Goal: Task Accomplishment & Management: Use online tool/utility

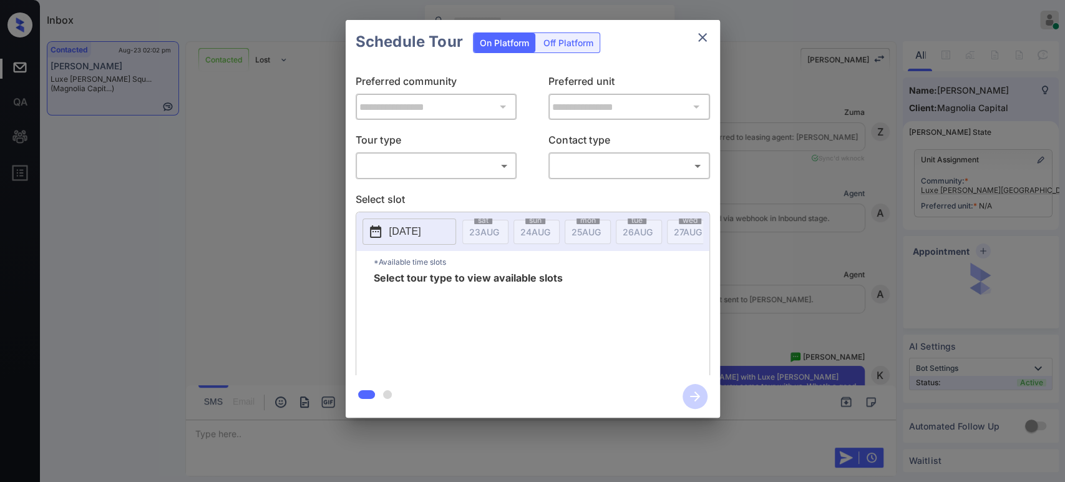
scroll to position [4530, 0]
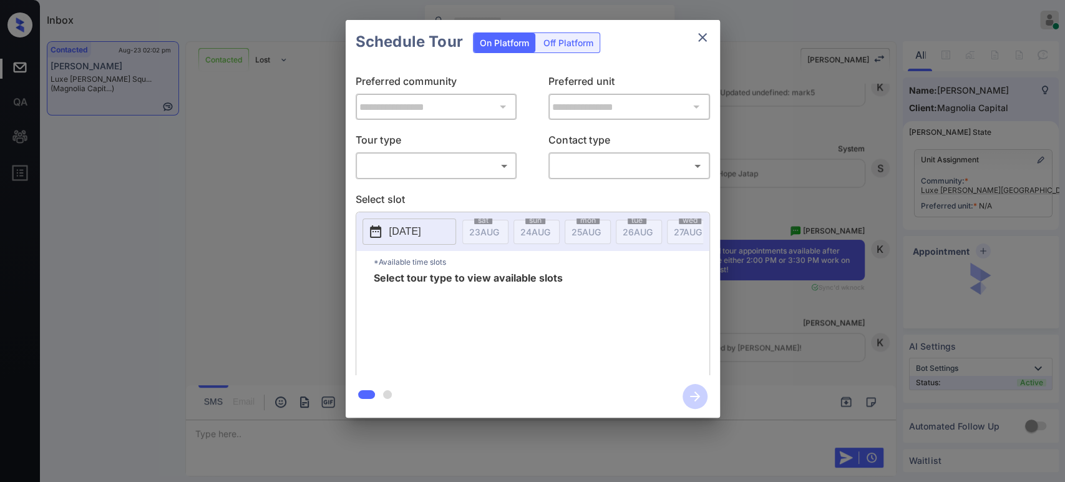
click at [472, 170] on body "Inbox Hope Jatap Online Set yourself offline Set yourself on break Profile Swit…" at bounding box center [532, 241] width 1065 height 482
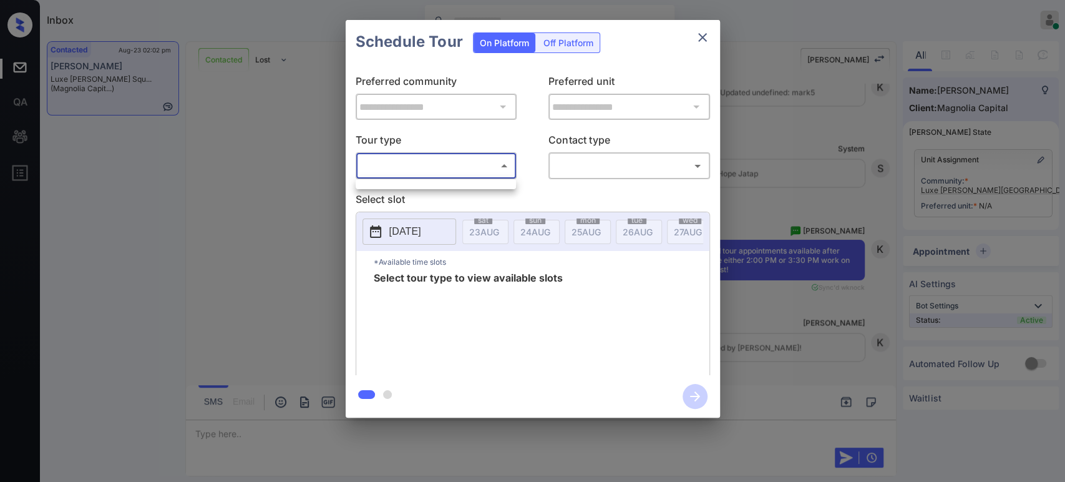
click at [229, 158] on div at bounding box center [532, 241] width 1065 height 482
click at [815, 174] on div "**********" at bounding box center [532, 218] width 1065 height 437
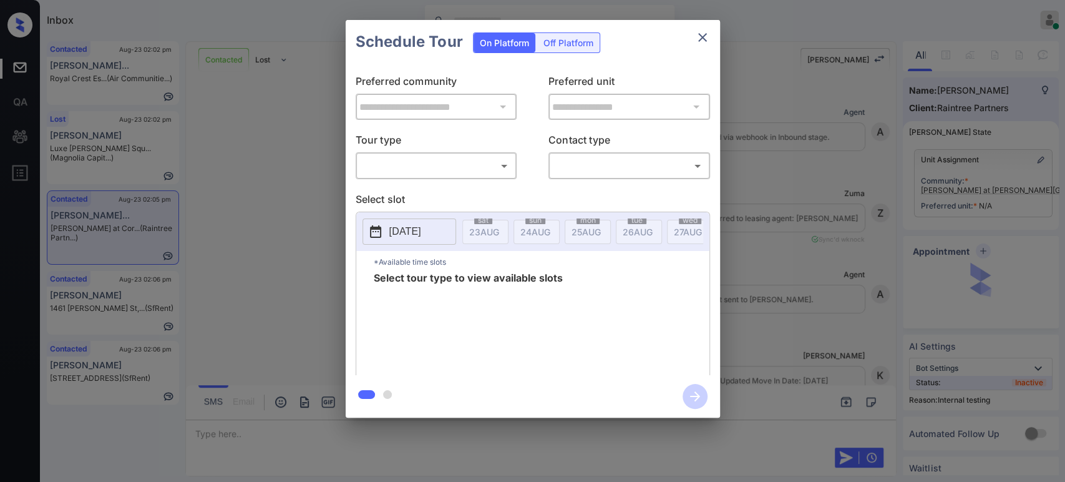
scroll to position [694, 0]
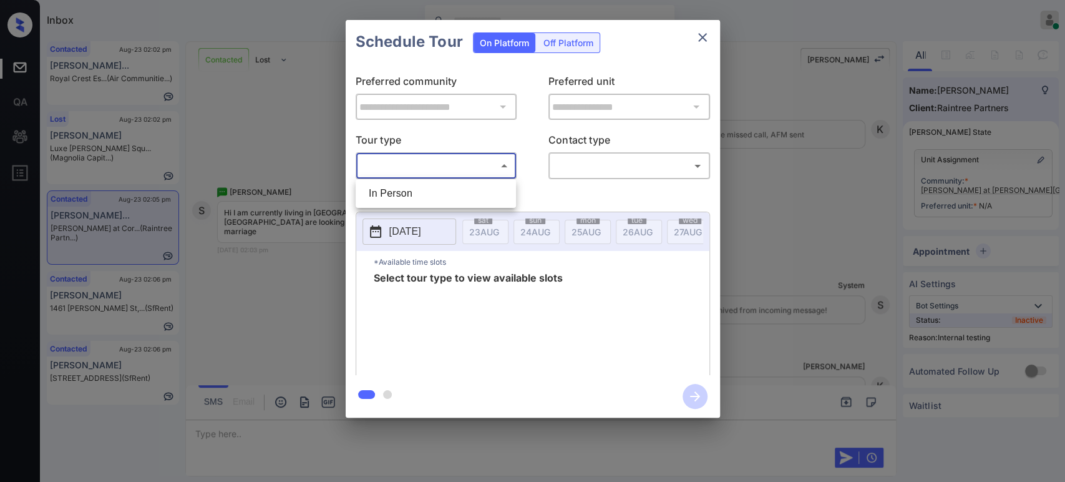
click at [430, 170] on body "Inbox Hope Jatap Online Set yourself offline Set yourself on break Profile Swit…" at bounding box center [532, 241] width 1065 height 482
click at [420, 201] on li "In Person" at bounding box center [436, 193] width 154 height 22
type input "********"
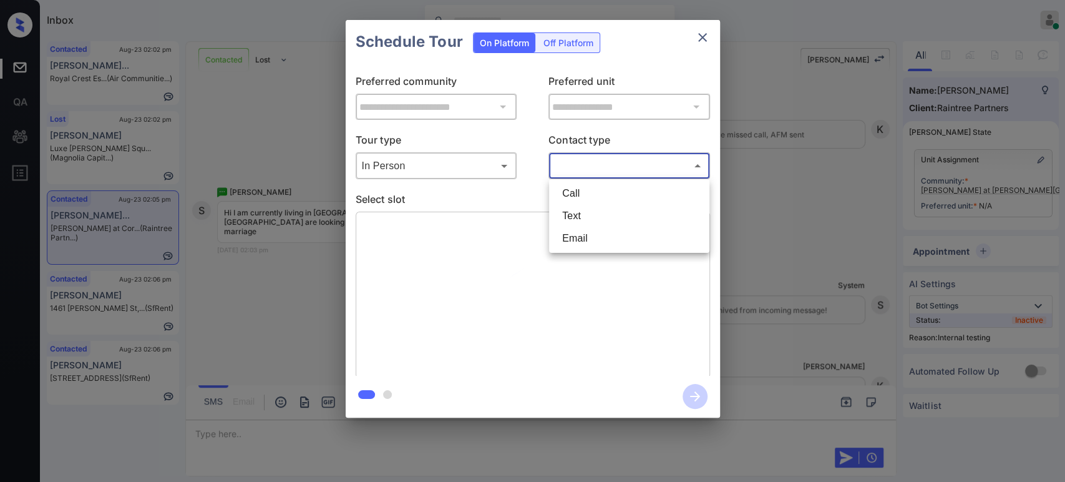
click at [646, 171] on body "Inbox Hope Jatap Online Set yourself offline Set yourself on break Profile Swit…" at bounding box center [532, 241] width 1065 height 482
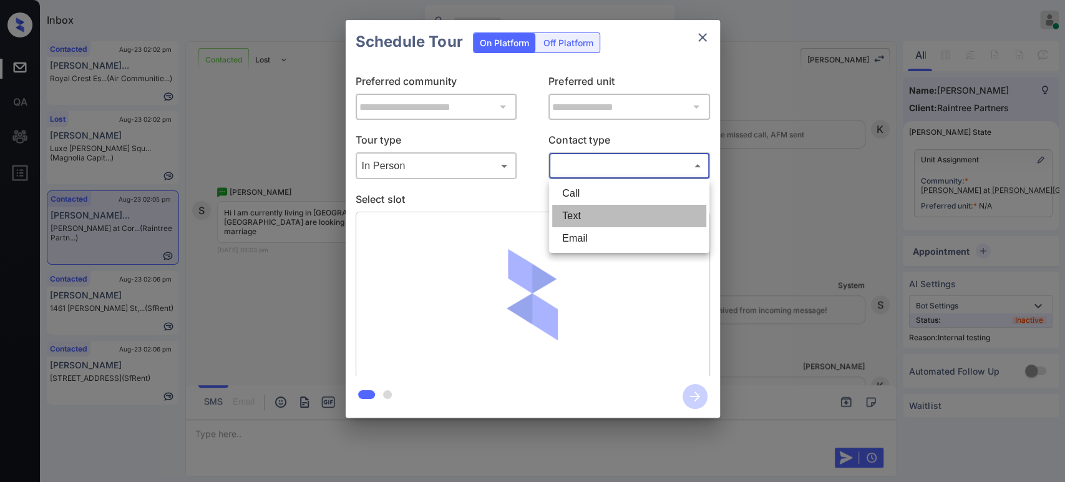
click at [604, 223] on li "Text" at bounding box center [629, 216] width 154 height 22
type input "****"
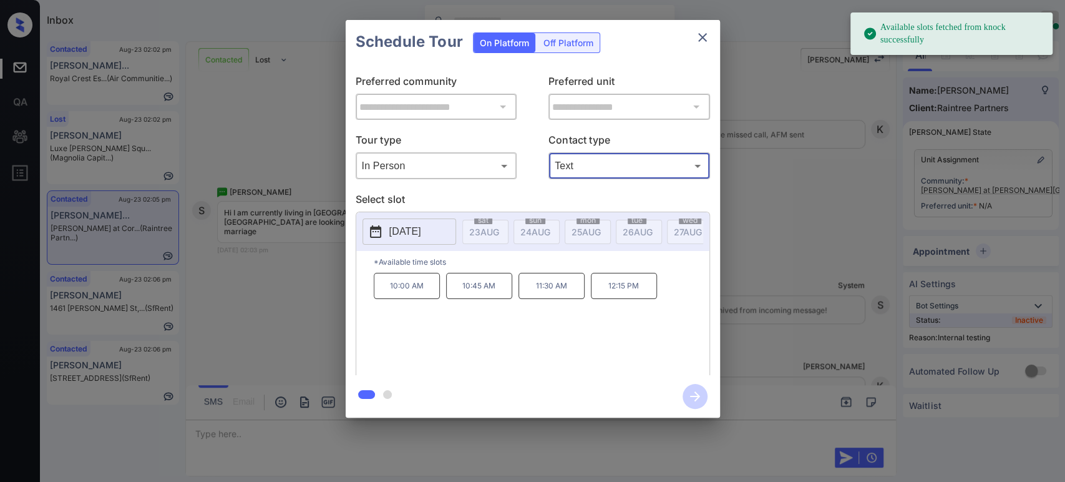
click at [812, 211] on div "**********" at bounding box center [532, 218] width 1065 height 437
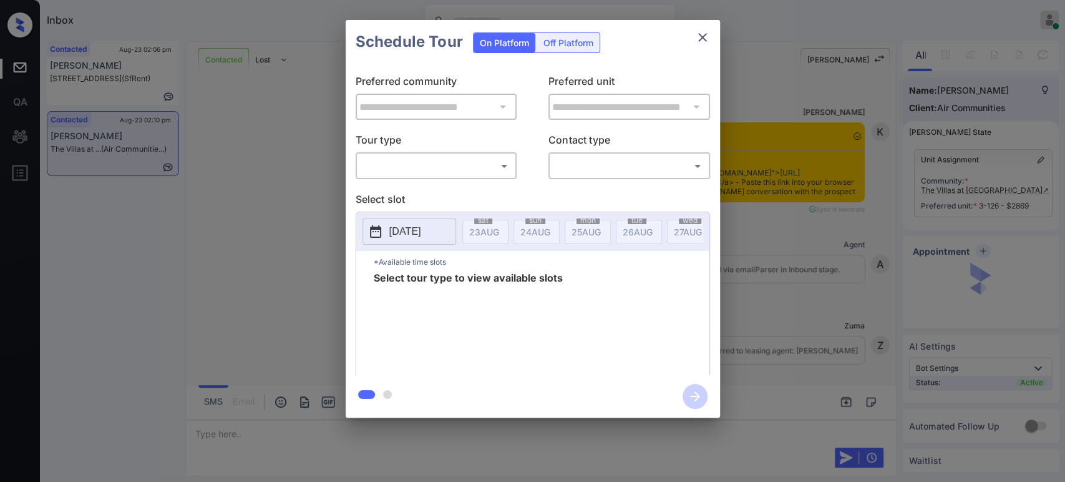
scroll to position [325, 0]
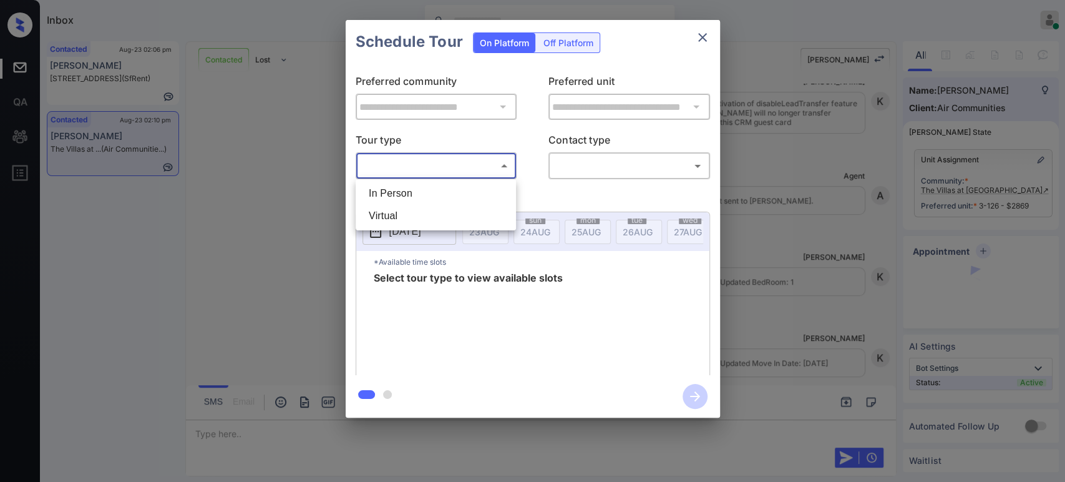
drag, startPoint x: 462, startPoint y: 172, endPoint x: 439, endPoint y: 193, distance: 30.5
click at [460, 173] on body "Inbox Hope Jatap Online Set yourself offline Set yourself on break Profile Swit…" at bounding box center [532, 241] width 1065 height 482
click at [436, 194] on li "In Person" at bounding box center [436, 193] width 154 height 22
type input "********"
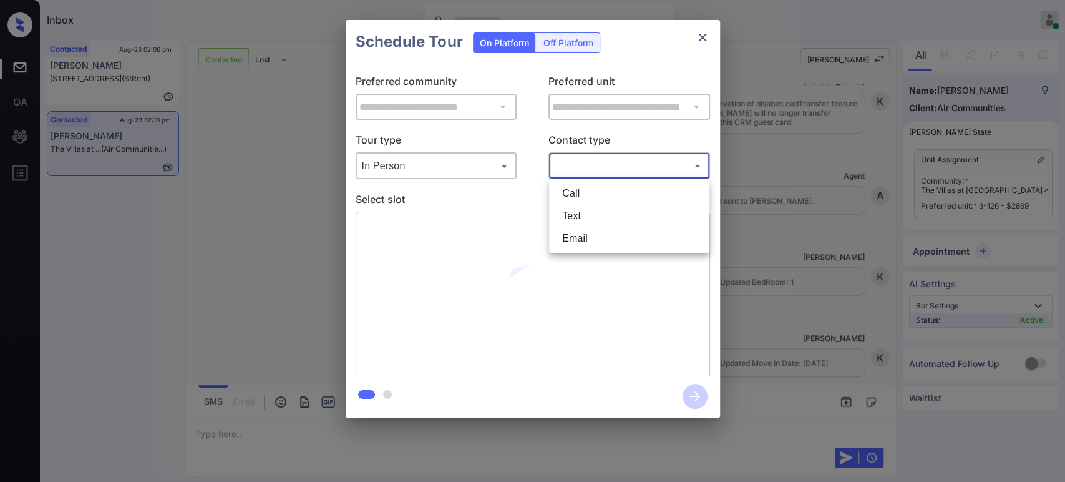
click at [626, 168] on body "Inbox Hope Jatap Online Set yourself offline Set yourself on break Profile Swit…" at bounding box center [532, 241] width 1065 height 482
click at [604, 236] on li "Email" at bounding box center [629, 238] width 154 height 22
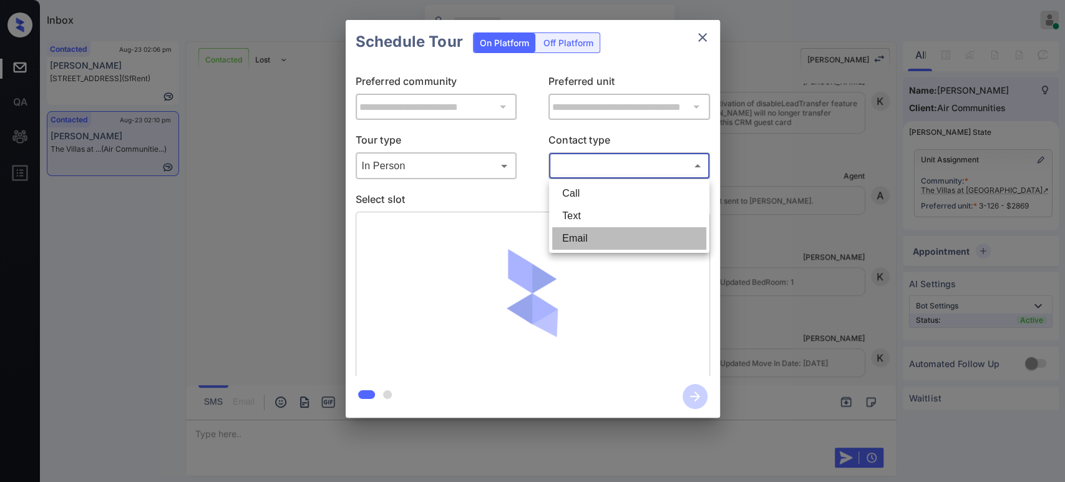
type input "*****"
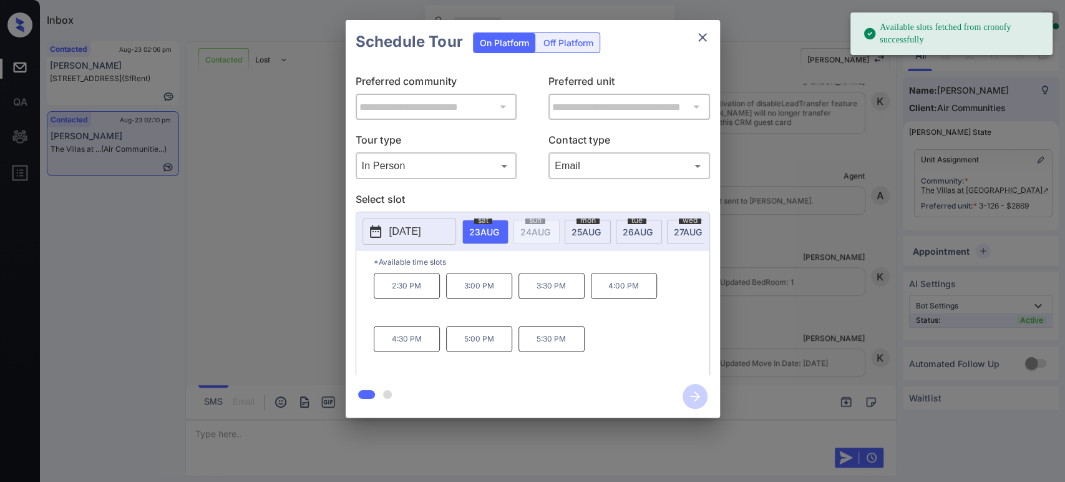
click at [404, 346] on p "4:30 PM" at bounding box center [407, 339] width 66 height 26
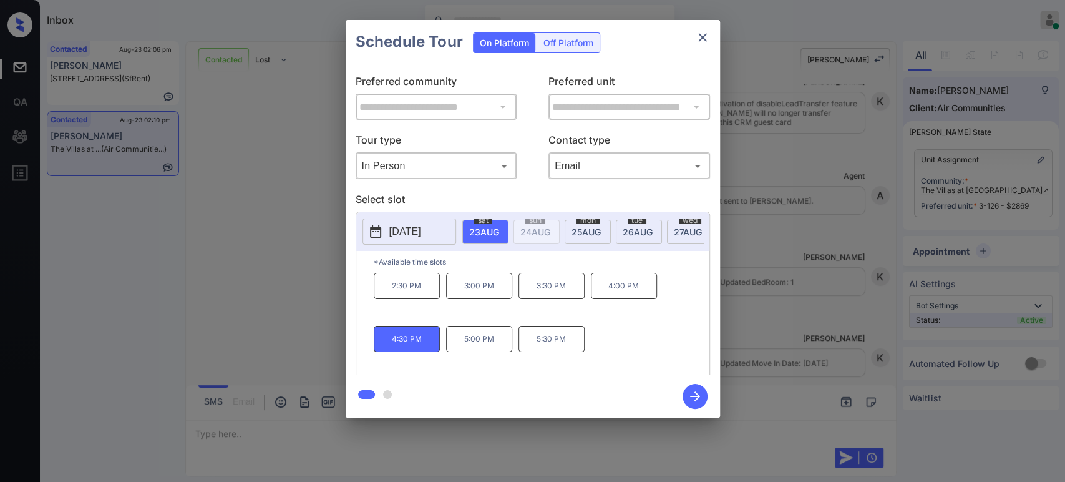
click at [691, 398] on icon "button" at bounding box center [694, 396] width 25 height 25
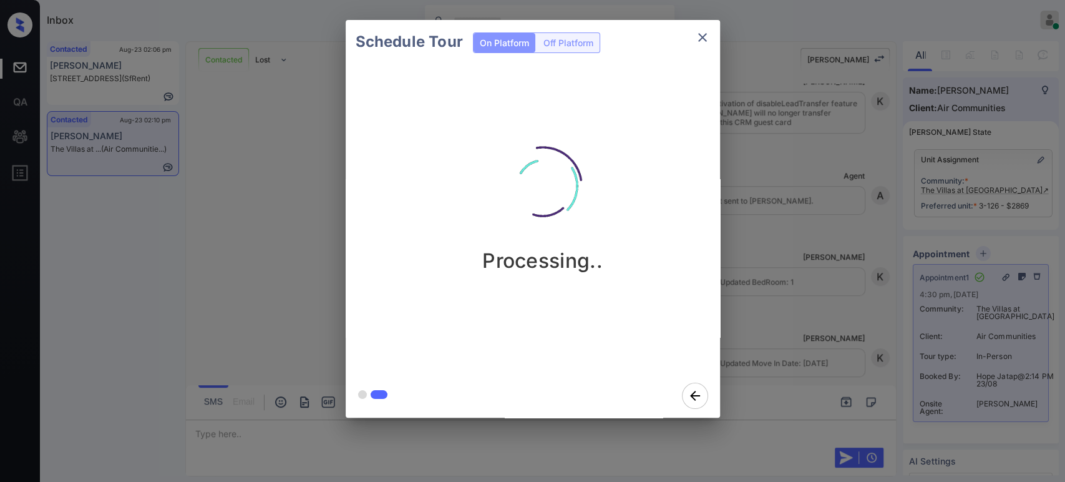
click at [92, 293] on div "Schedule Tour On Platform Off Platform Processing.." at bounding box center [532, 218] width 1065 height 437
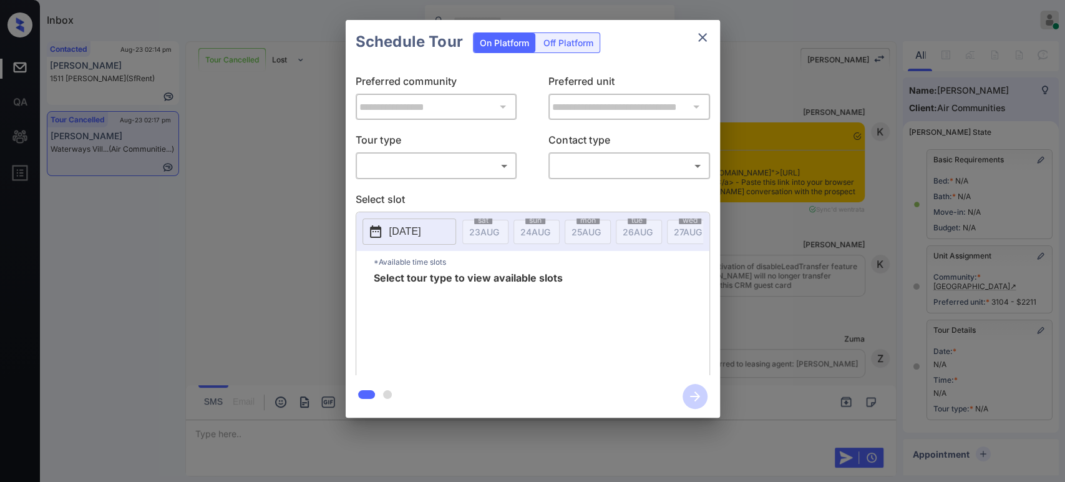
scroll to position [92, 0]
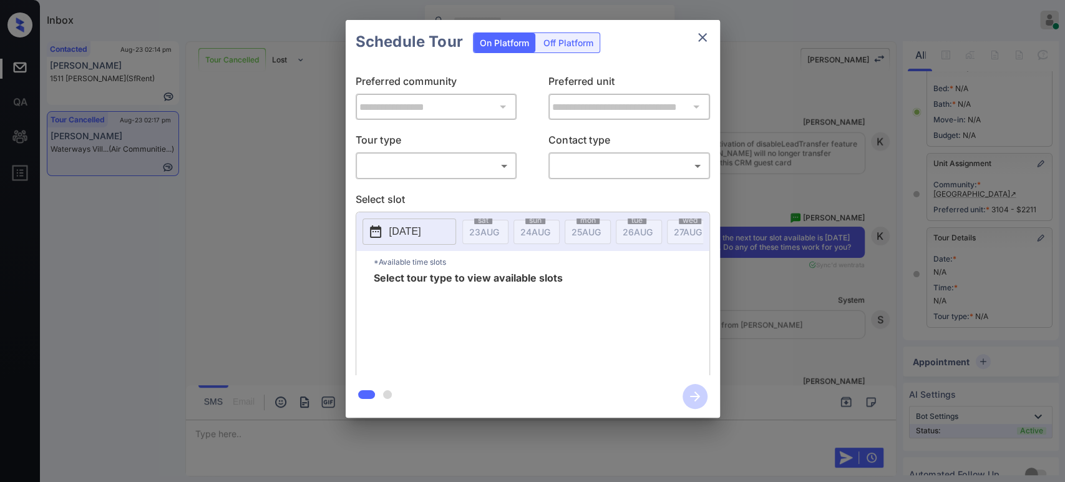
click at [457, 177] on div "​ ​" at bounding box center [437, 165] width 162 height 27
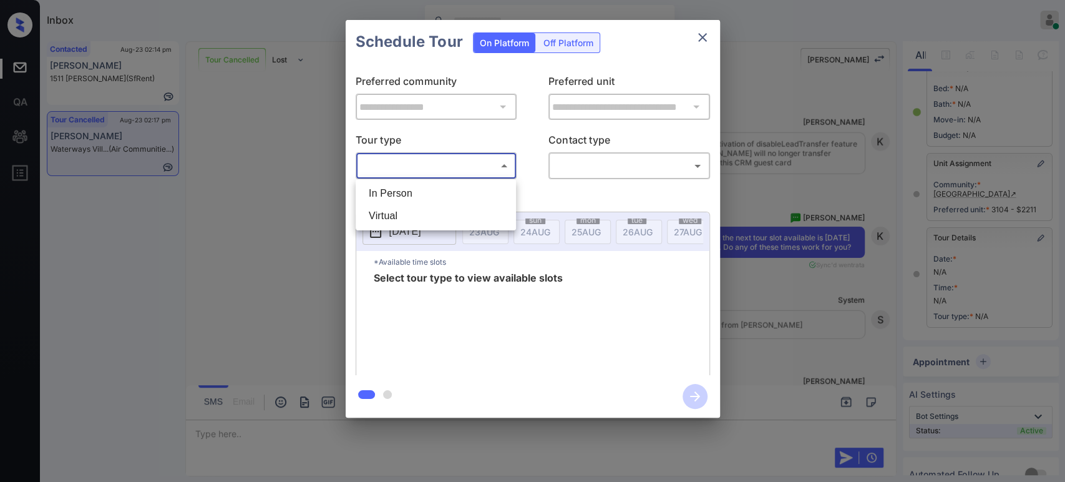
drag, startPoint x: 454, startPoint y: 160, endPoint x: 422, endPoint y: 187, distance: 42.0
click at [453, 166] on body "Inbox Hope Jatap Online Set yourself offline Set yourself on break Profile Swit…" at bounding box center [532, 241] width 1065 height 482
drag, startPoint x: 415, startPoint y: 188, endPoint x: 569, endPoint y: 181, distance: 154.3
click at [417, 190] on li "In Person" at bounding box center [436, 193] width 154 height 22
type input "********"
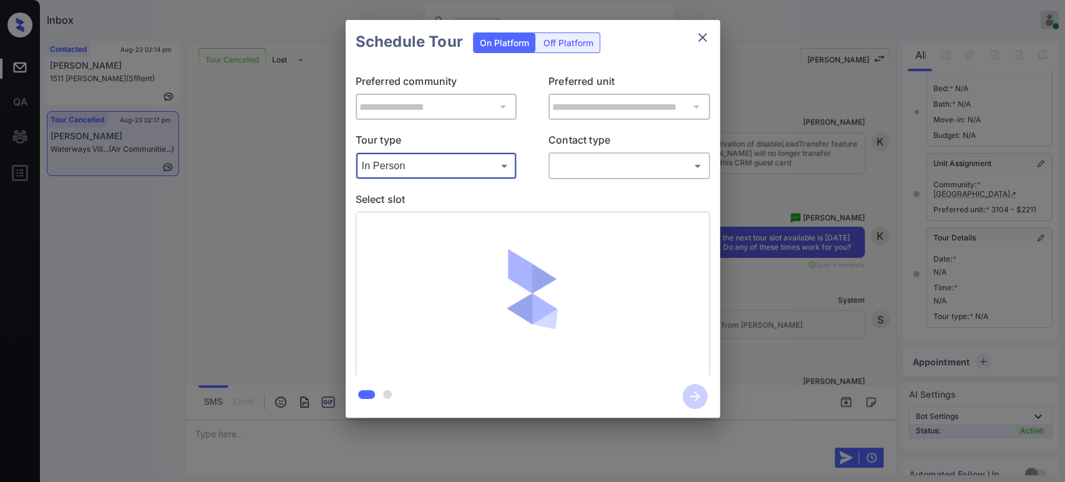
click at [619, 166] on body "Inbox Hope Jatap Online Set yourself offline Set yourself on break Profile Swit…" at bounding box center [532, 241] width 1065 height 482
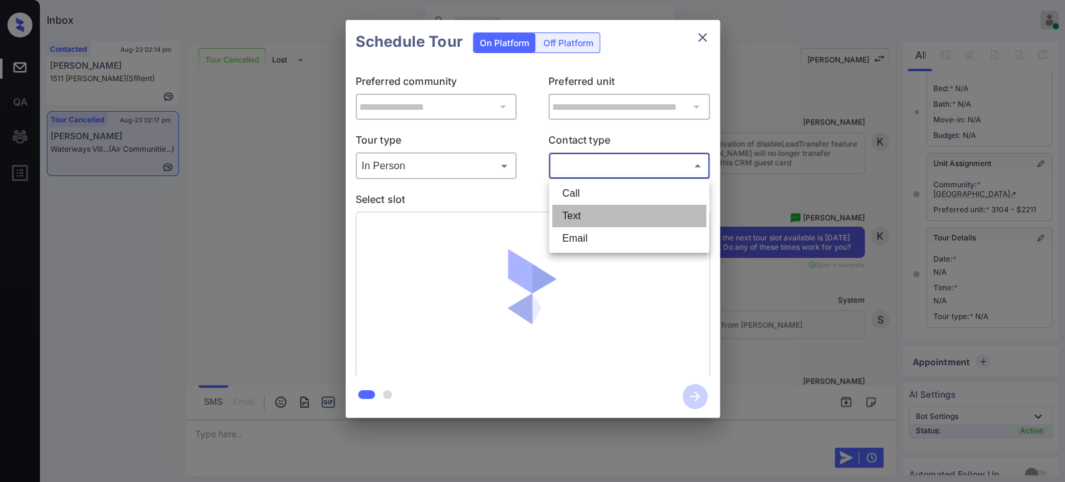
click at [593, 218] on li "Text" at bounding box center [629, 216] width 154 height 22
type input "****"
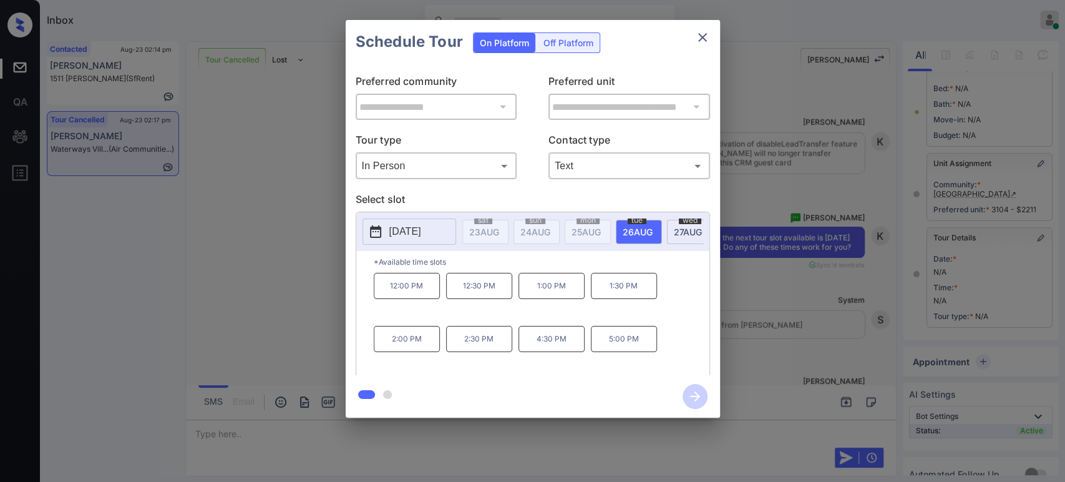
click at [554, 293] on p "1:00 PM" at bounding box center [551, 286] width 66 height 26
click at [689, 397] on icon "button" at bounding box center [694, 396] width 25 height 25
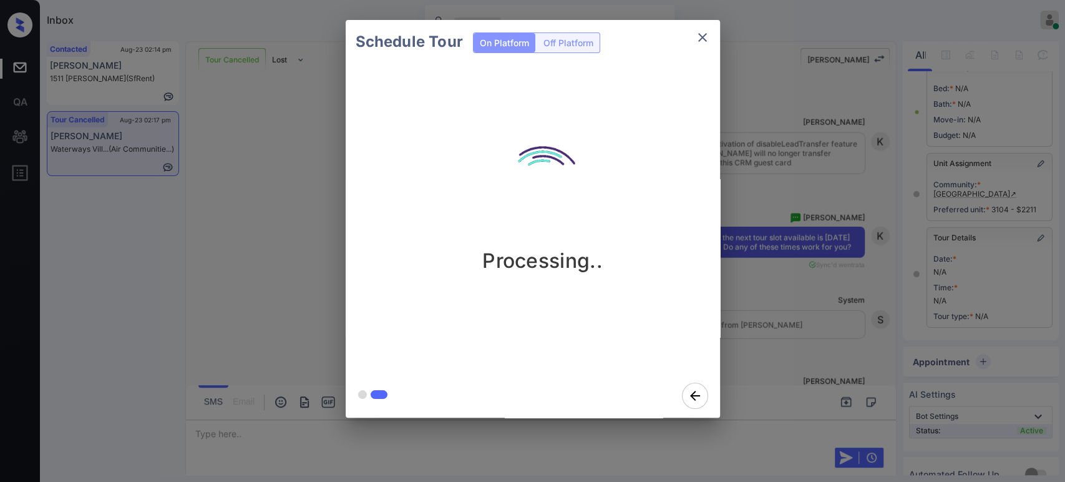
click at [861, 273] on div "Schedule Tour On Platform Off Platform Processing.." at bounding box center [532, 218] width 1065 height 437
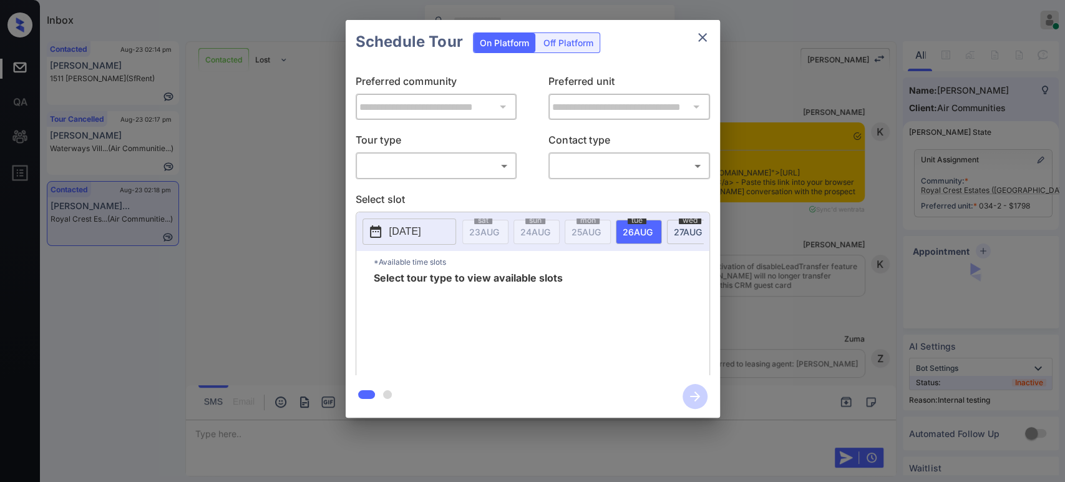
scroll to position [3095, 0]
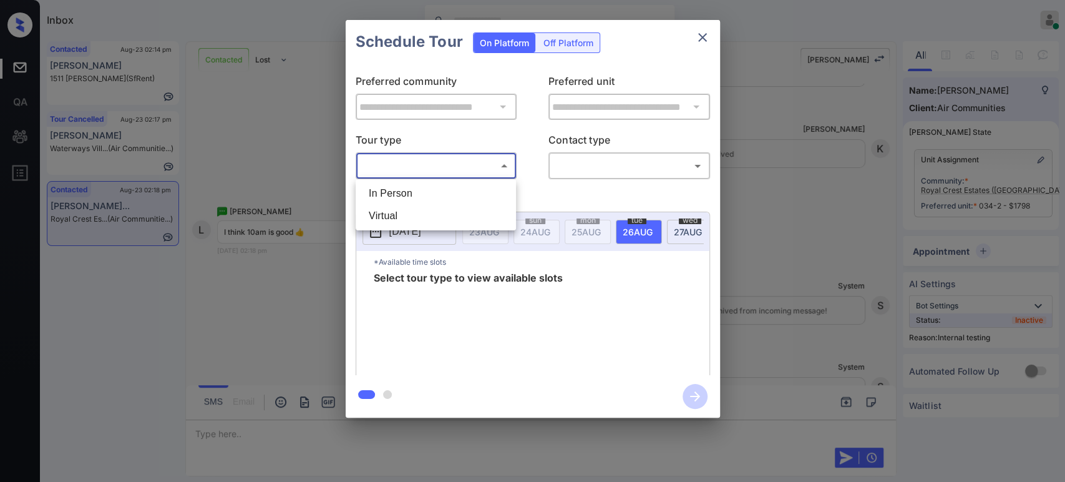
drag, startPoint x: 428, startPoint y: 158, endPoint x: 420, endPoint y: 171, distance: 14.9
click at [428, 160] on body "Inbox Hope Jatap Online Set yourself offline Set yourself on break Profile Swit…" at bounding box center [532, 241] width 1065 height 482
click at [388, 214] on li "Virtual" at bounding box center [436, 216] width 154 height 22
type input "*******"
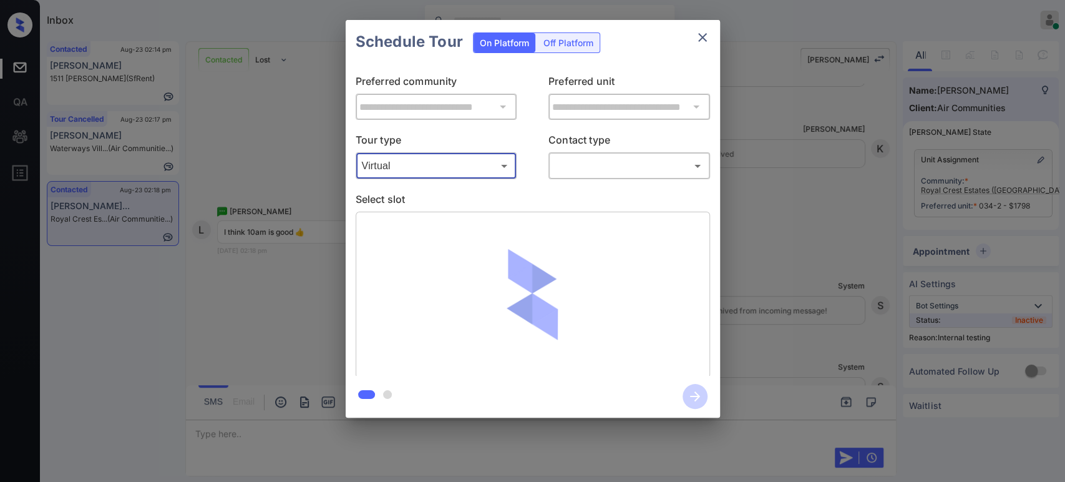
click at [599, 163] on body "Inbox Hope Jatap Online Set yourself offline Set yourself on break Profile Swit…" at bounding box center [532, 241] width 1065 height 482
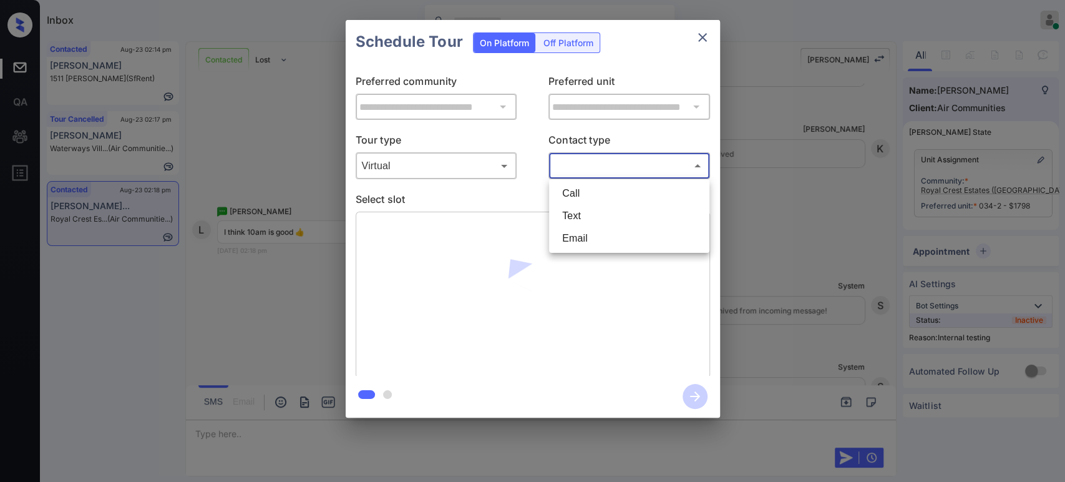
click at [594, 215] on li "Text" at bounding box center [629, 216] width 154 height 22
type input "****"
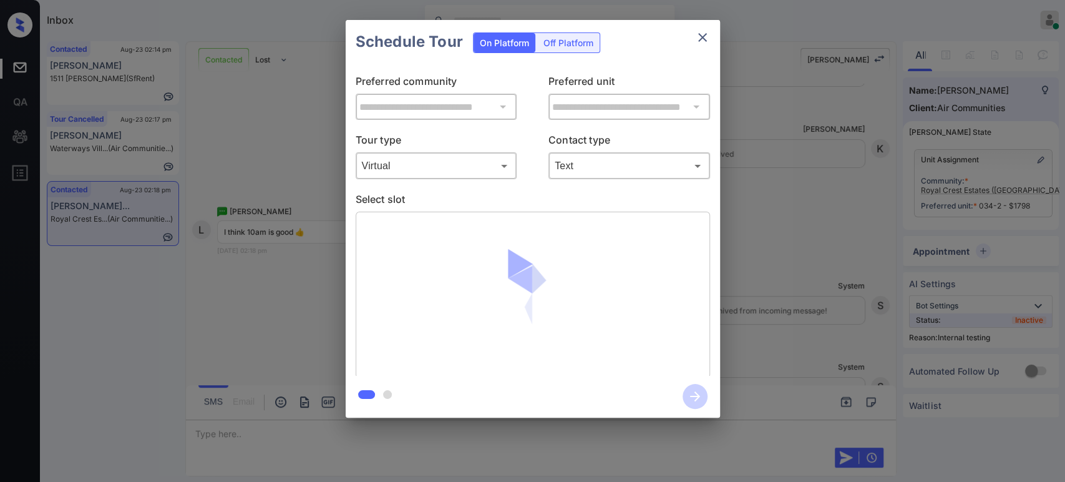
click at [602, 153] on div "Text **** ​" at bounding box center [629, 165] width 162 height 27
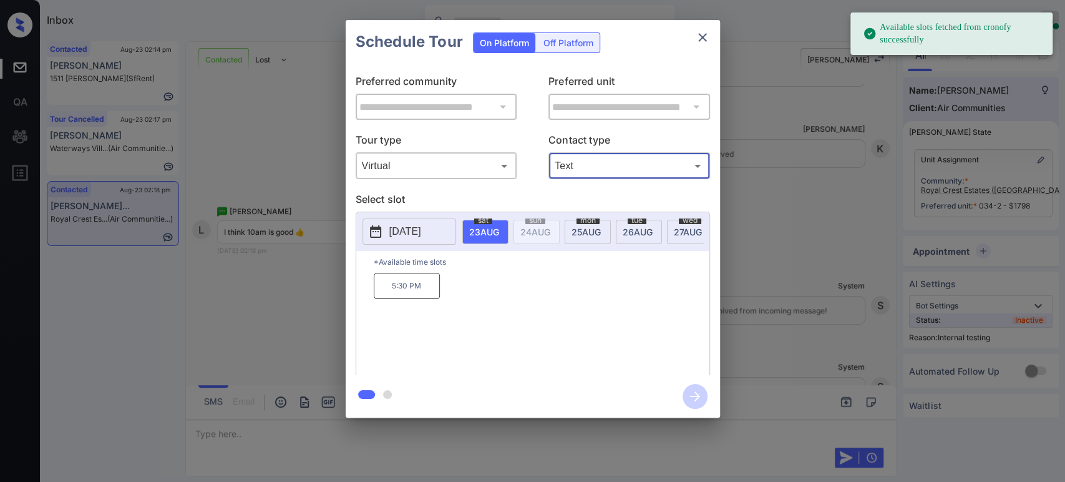
click at [597, 168] on body "Available slots fetched from cronofy successfully Inbox Hope Jatap Online Set y…" at bounding box center [532, 241] width 1065 height 482
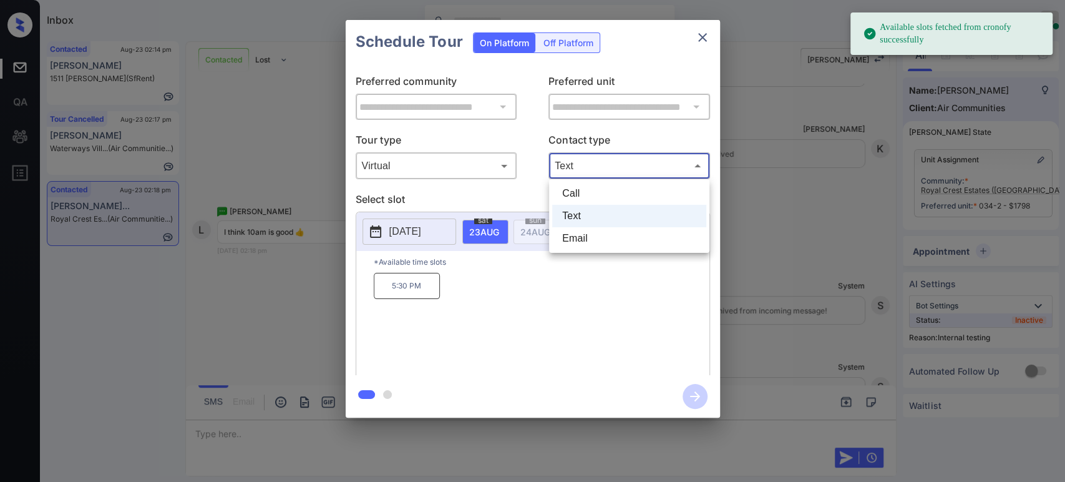
click at [509, 317] on div at bounding box center [532, 241] width 1065 height 482
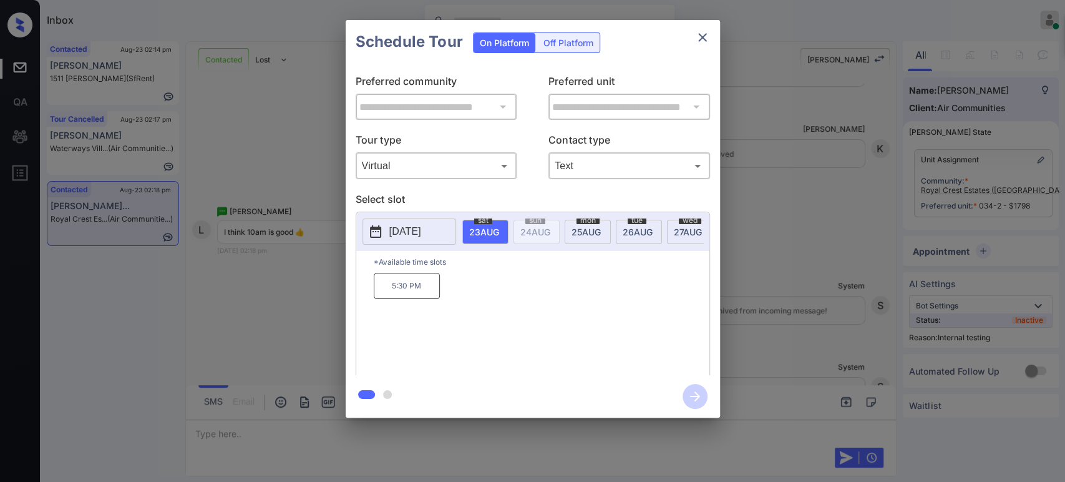
drag, startPoint x: 589, startPoint y: 230, endPoint x: 584, endPoint y: 242, distance: 13.7
click at [499, 229] on span "25 AUG" at bounding box center [484, 231] width 30 height 11
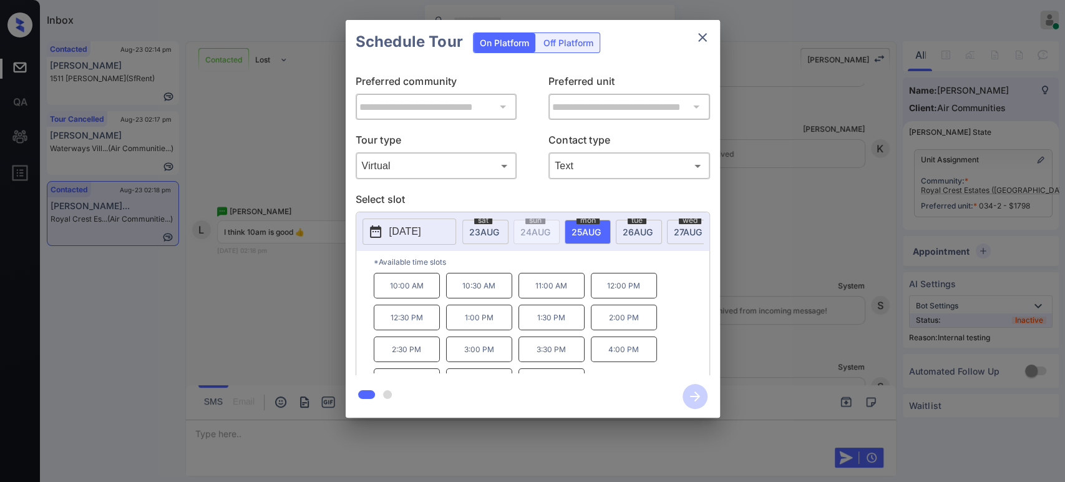
drag, startPoint x: 420, startPoint y: 291, endPoint x: 558, endPoint y: 342, distance: 147.0
click at [422, 293] on p "10:00 AM" at bounding box center [407, 286] width 66 height 26
click at [694, 397] on icon "button" at bounding box center [694, 396] width 25 height 25
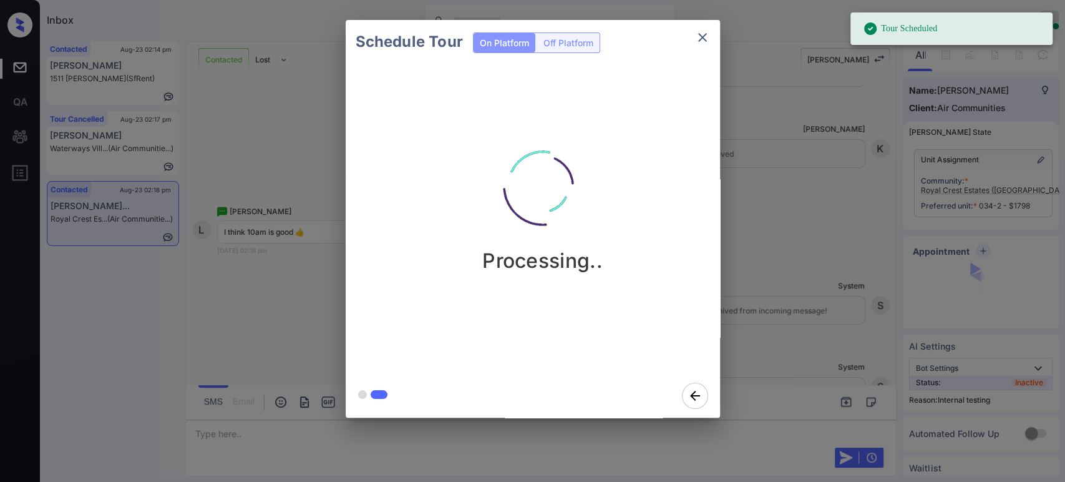
click at [256, 279] on div "Schedule Tour On Platform Off Platform Processing.." at bounding box center [532, 218] width 1065 height 437
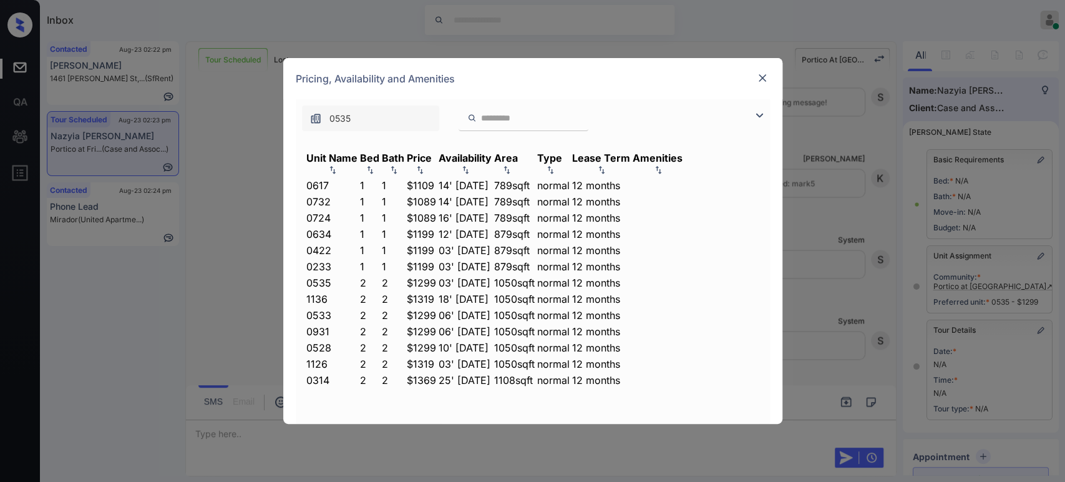
scroll to position [17, 0]
click at [762, 89] on div "Pricing, Availability and Amenities" at bounding box center [532, 78] width 499 height 41
click at [761, 74] on img at bounding box center [762, 78] width 12 height 12
